Goal: Information Seeking & Learning: Learn about a topic

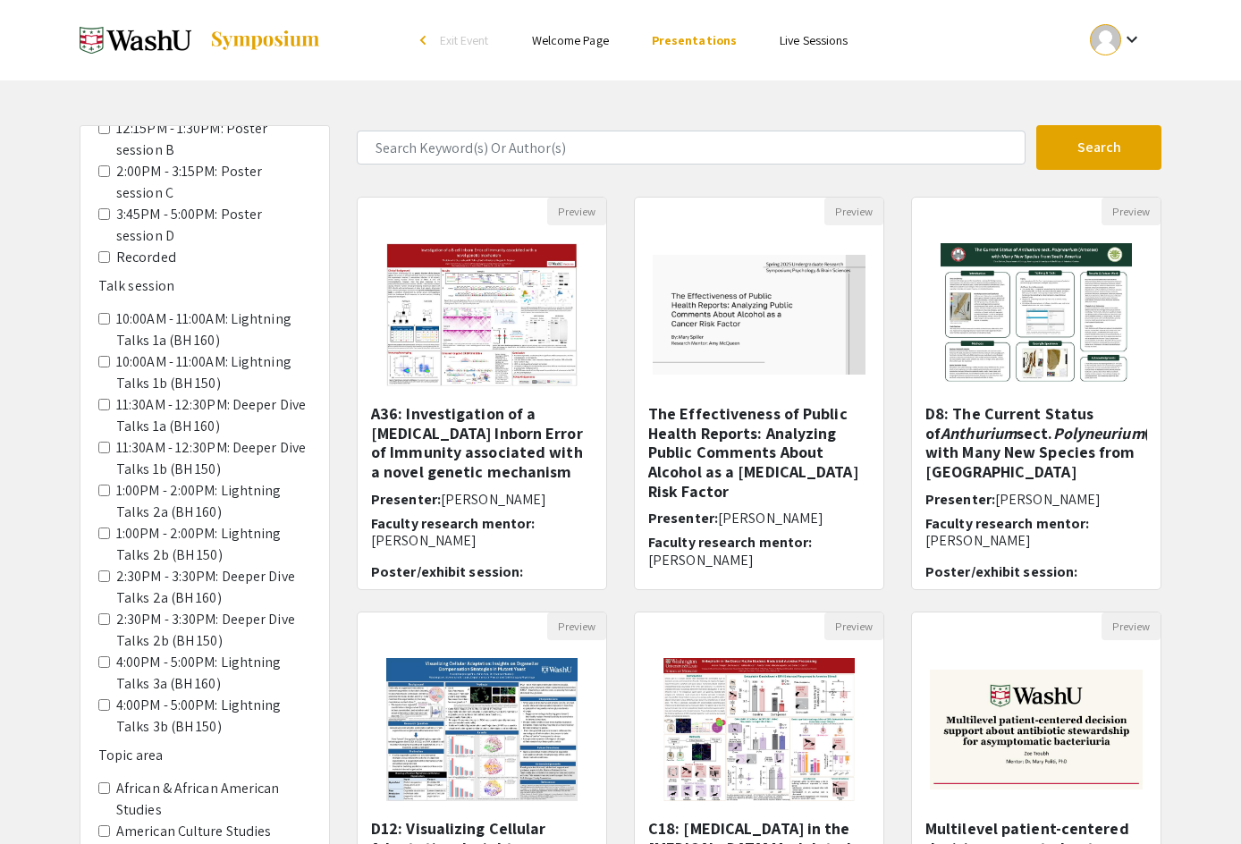
scroll to position [268, 0]
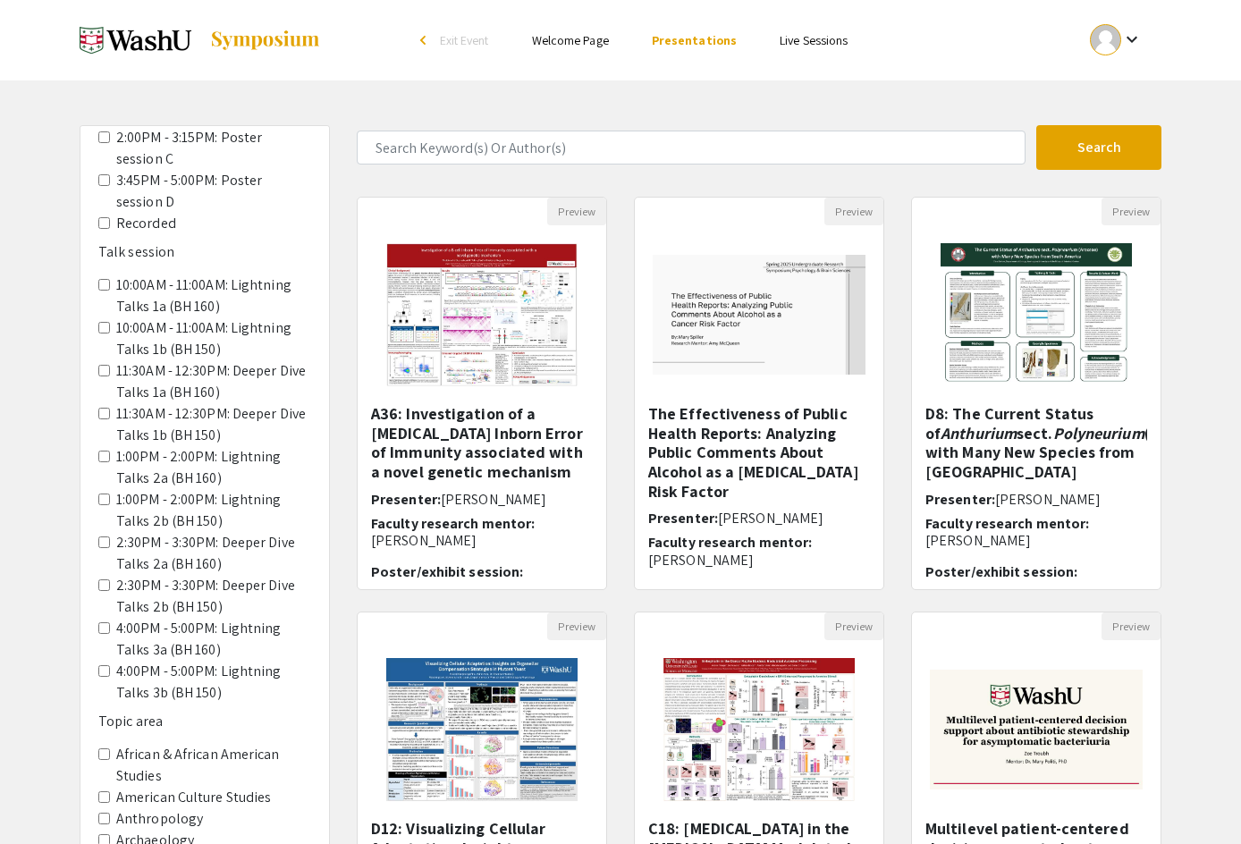
click at [104, 626] on 160\) "4:00PM - 5:00PM: Lightning Talks 3a (BH 160)" at bounding box center [104, 628] width 12 height 12
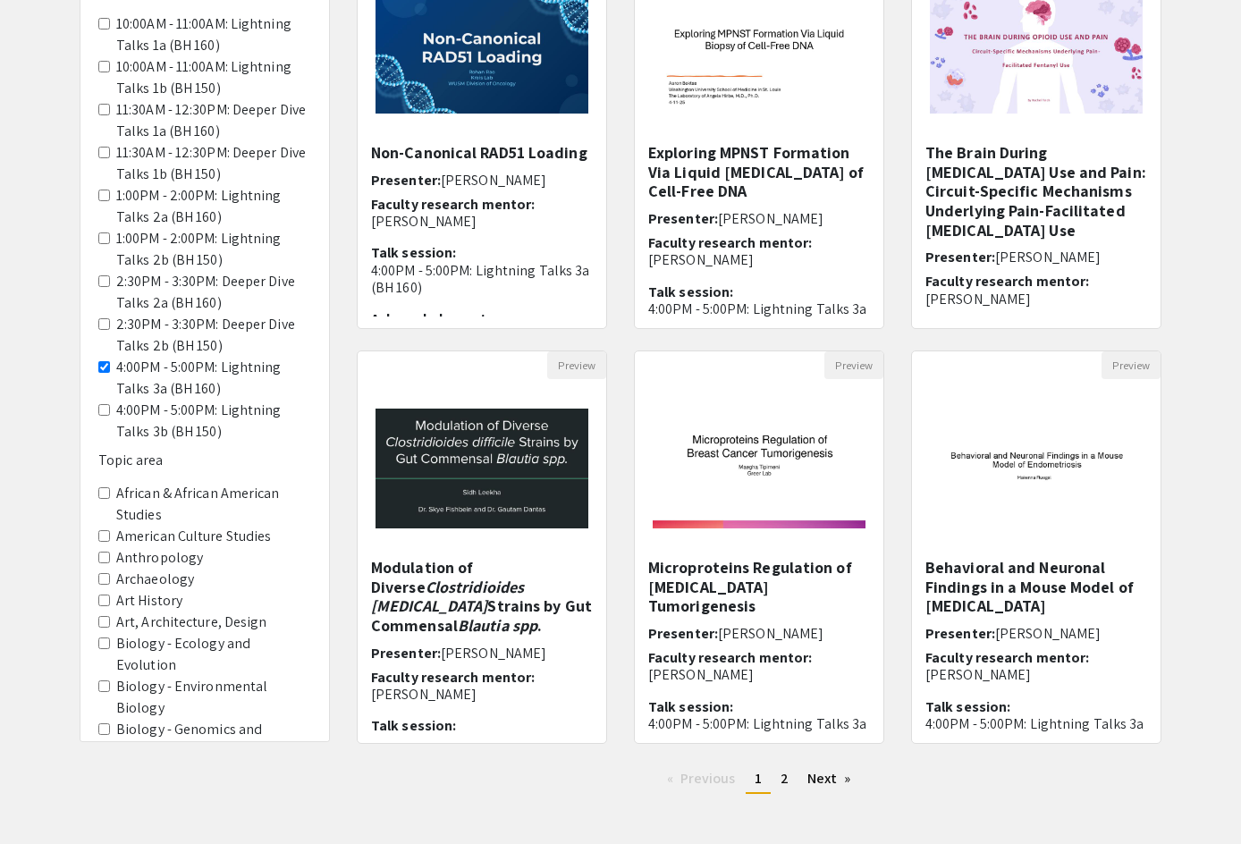
scroll to position [341, 0]
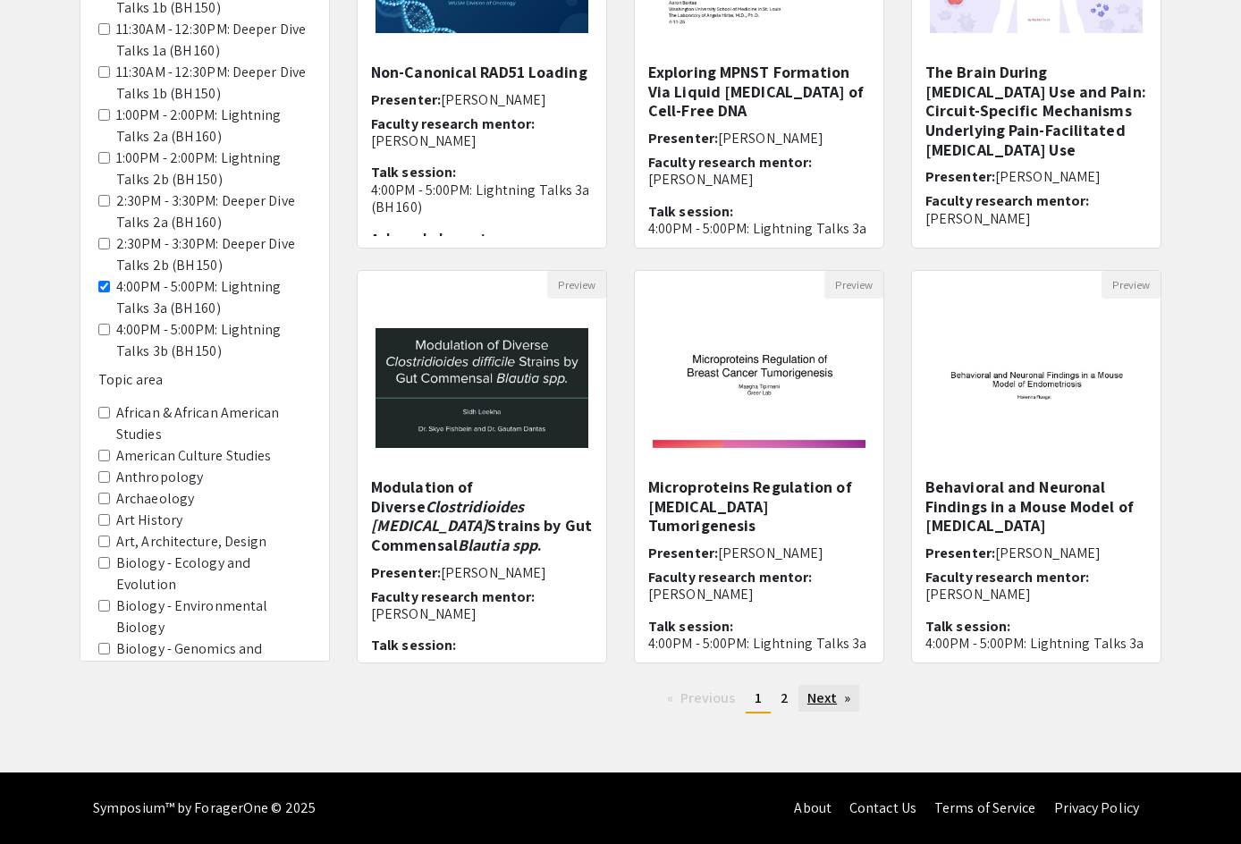
click at [815, 691] on link "Next page" at bounding box center [829, 698] width 62 height 27
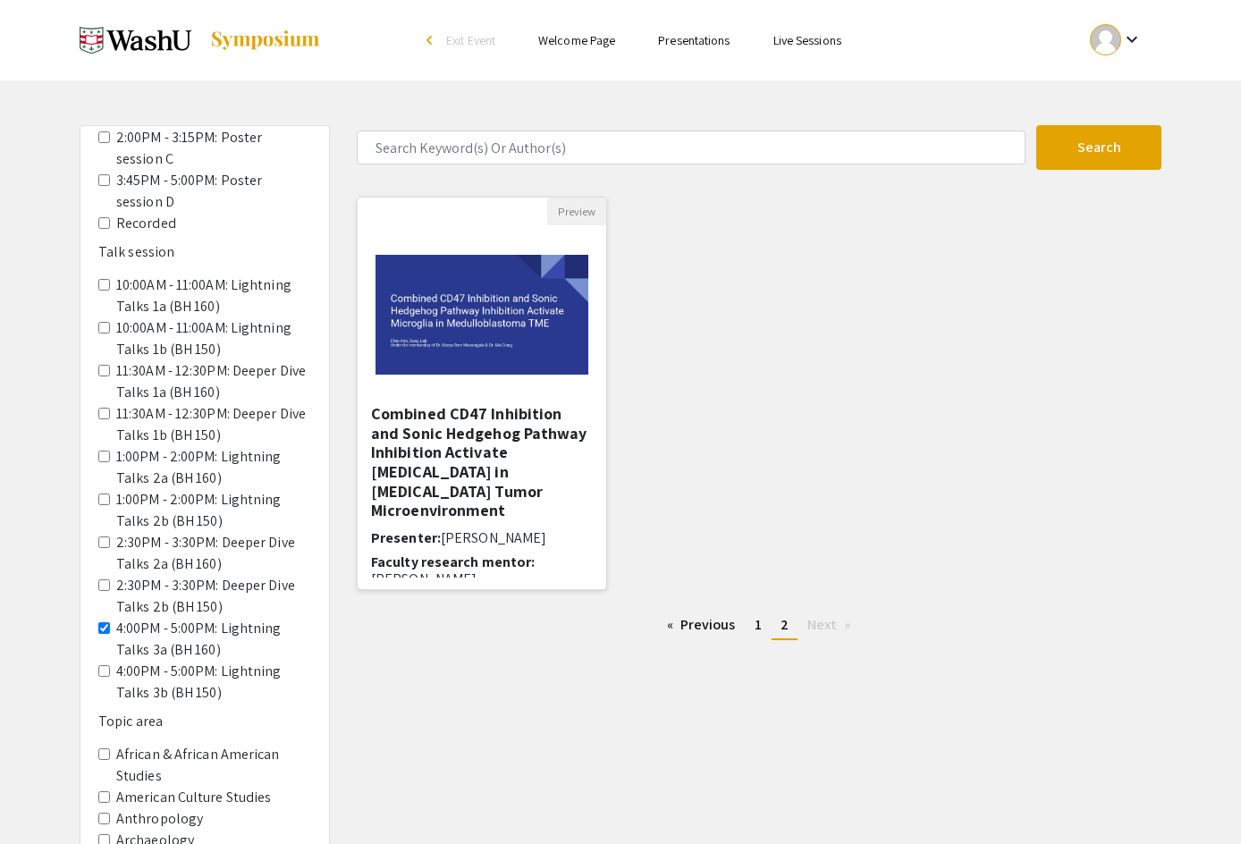
click at [465, 436] on h5 "Combined CD47 Inhibition and Sonic Hedgehog Pathway Inhibition Activate [MEDICA…" at bounding box center [482, 462] width 222 height 116
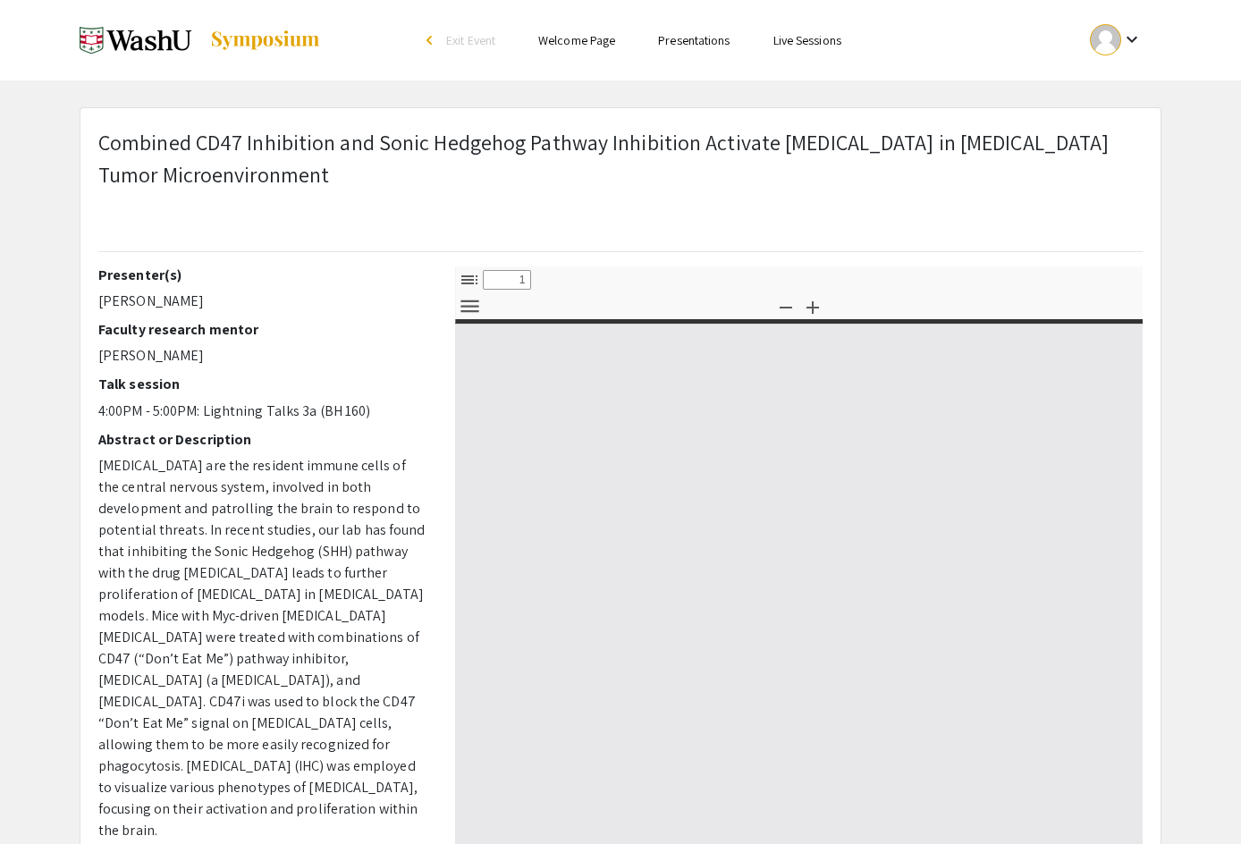
select select "custom"
type input "0"
select select "custom"
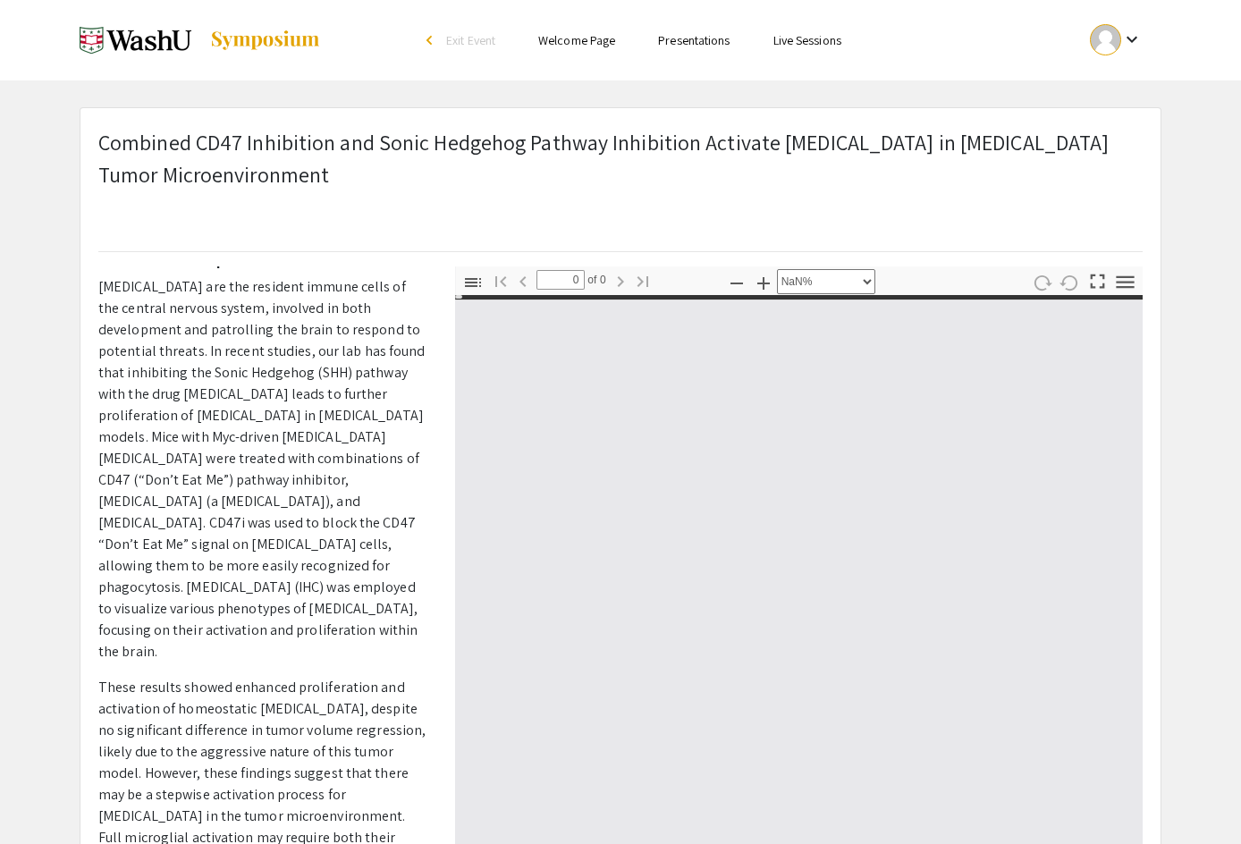
type input "1"
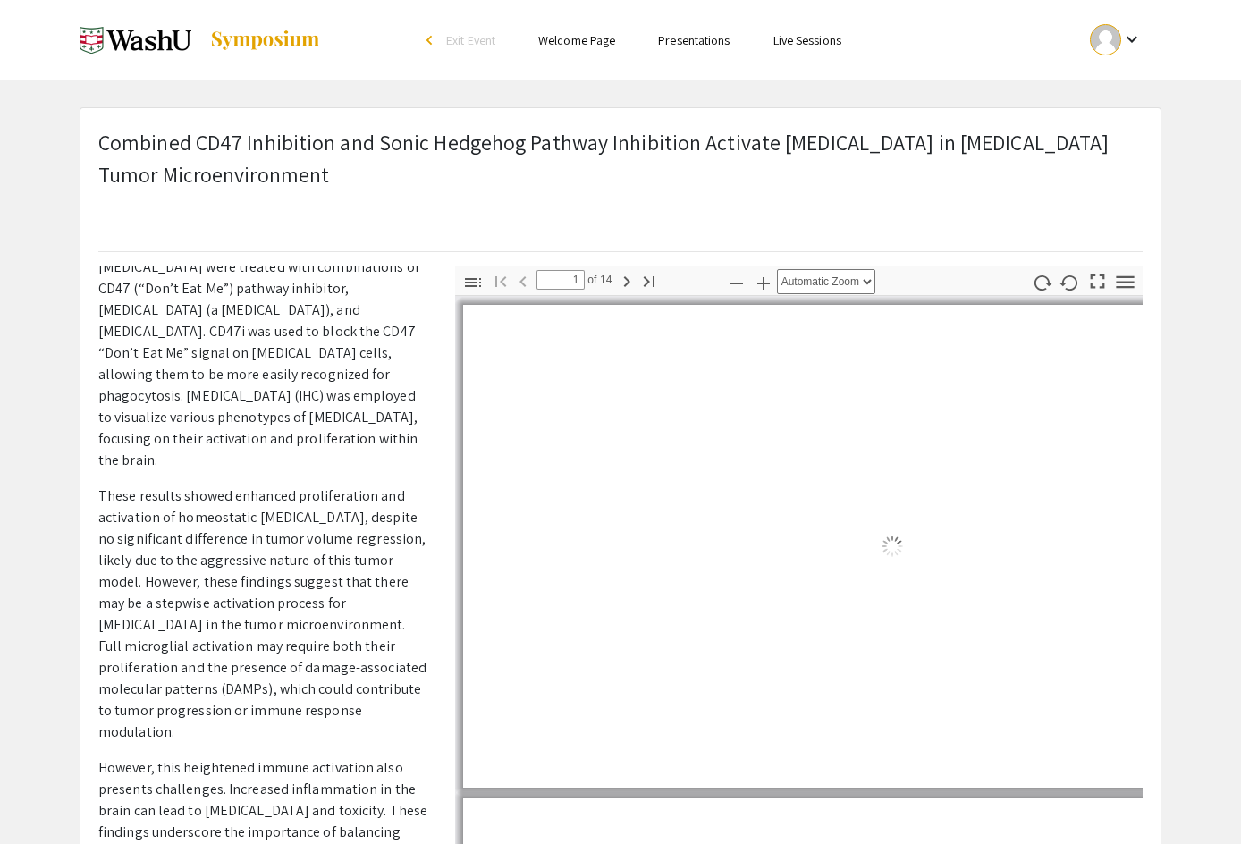
select select "auto"
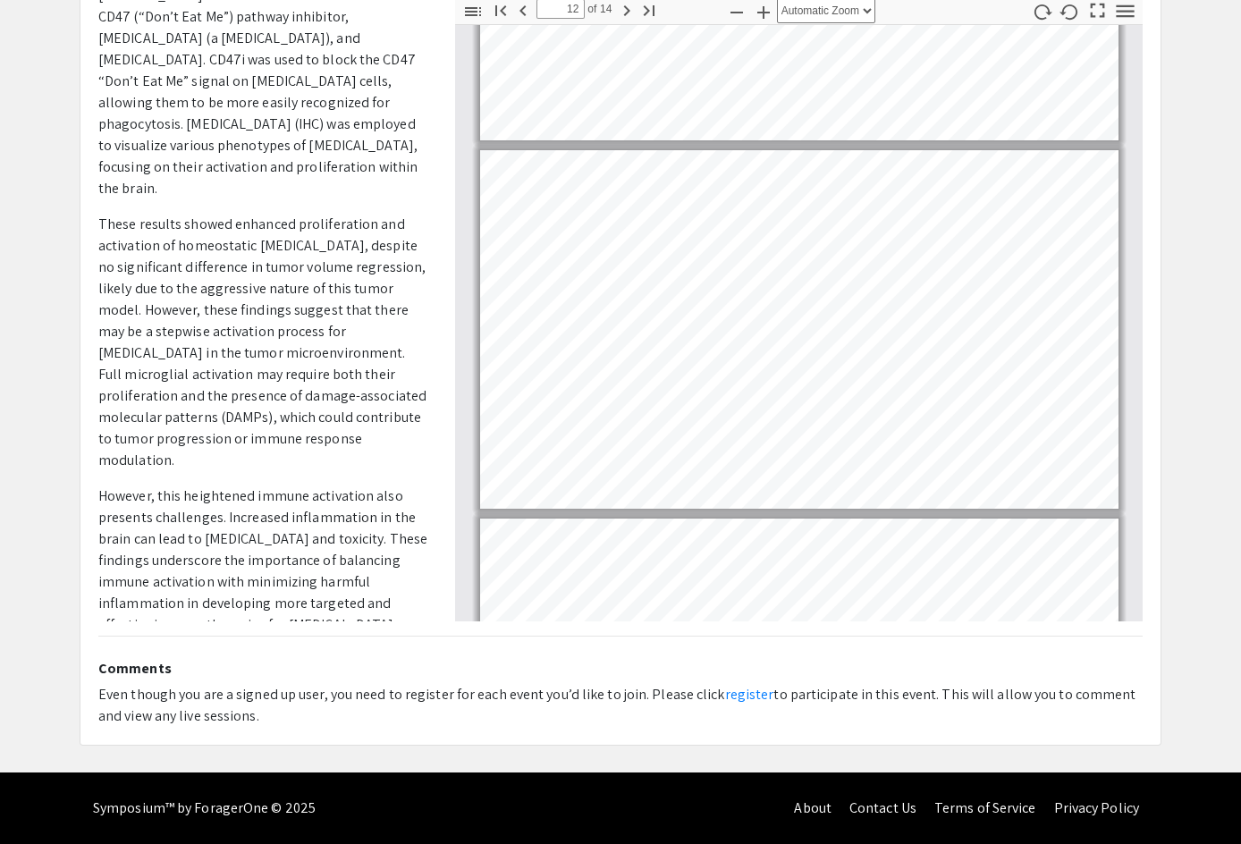
scroll to position [4561, 0]
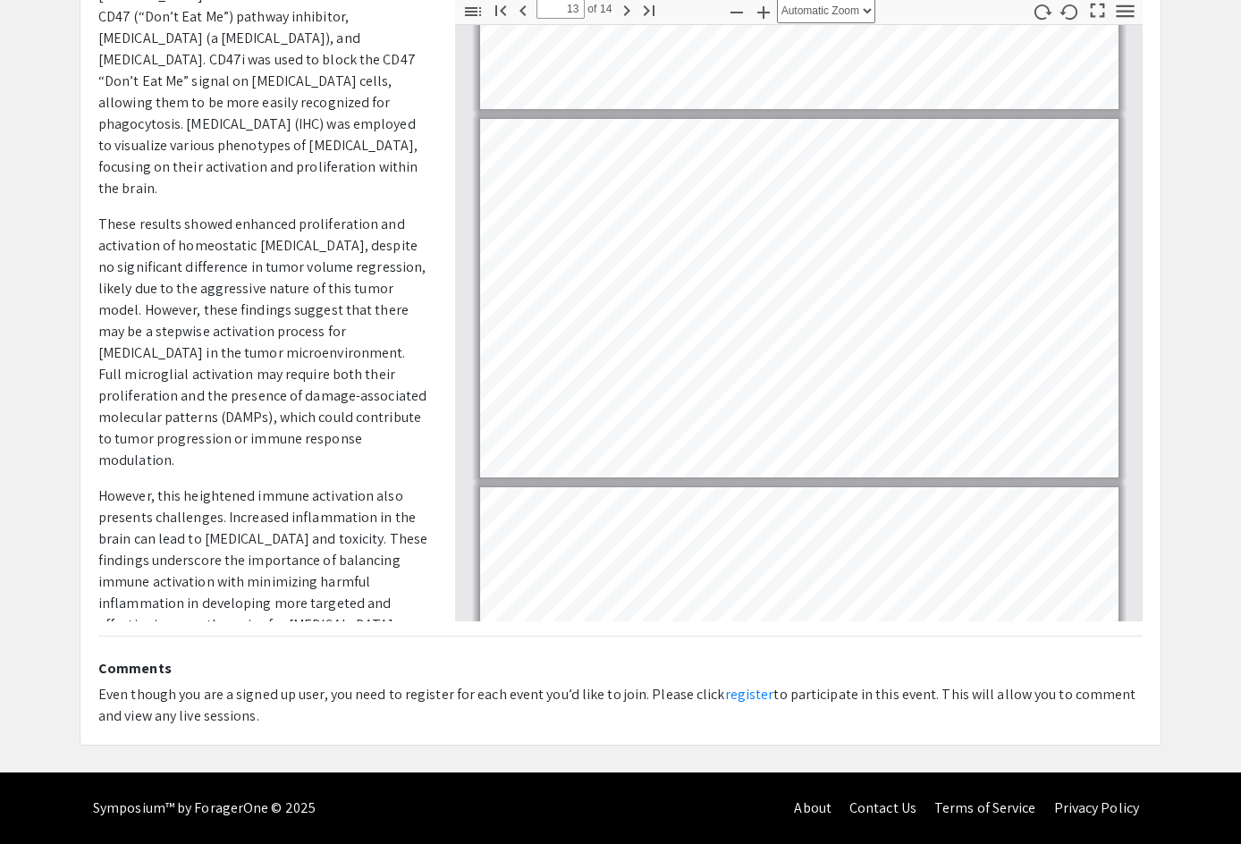
type input "14"
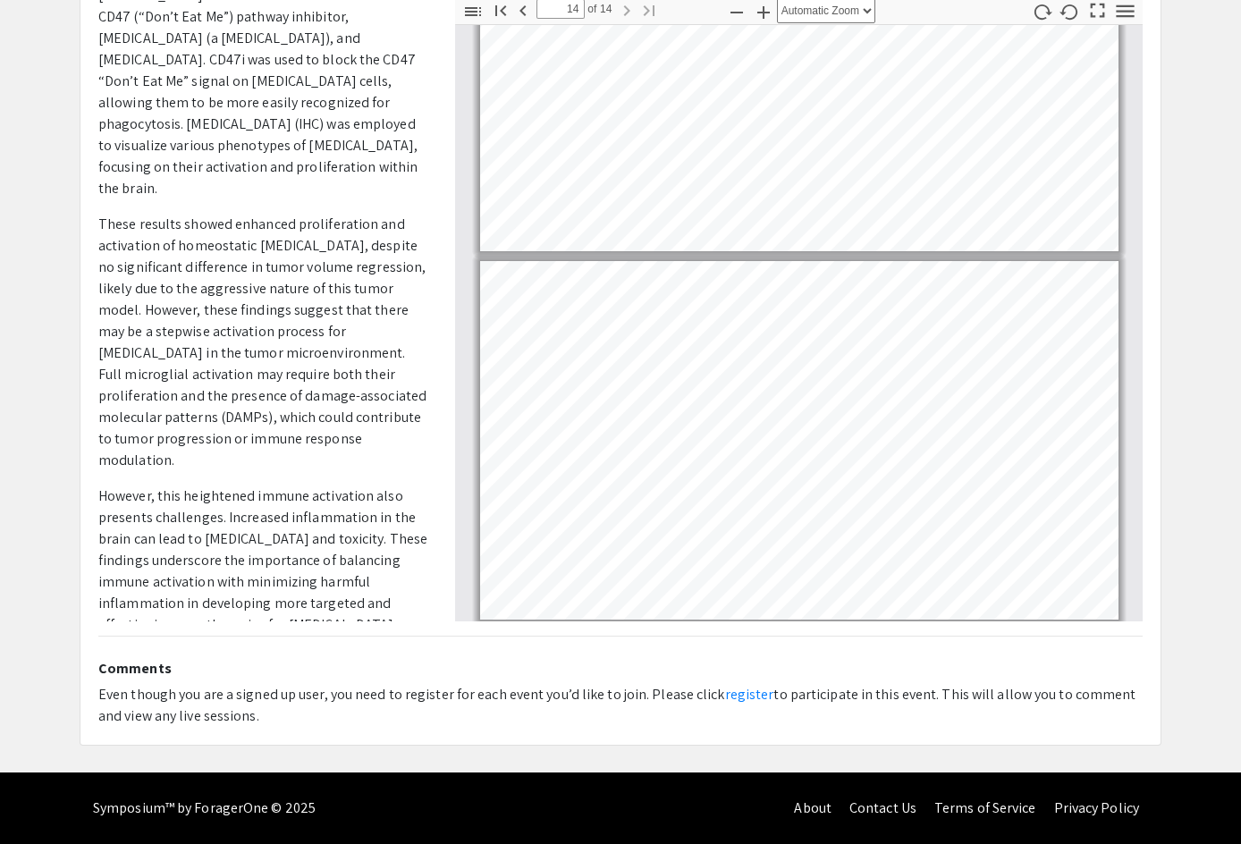
scroll to position [4567, 0]
